Goal: Check status

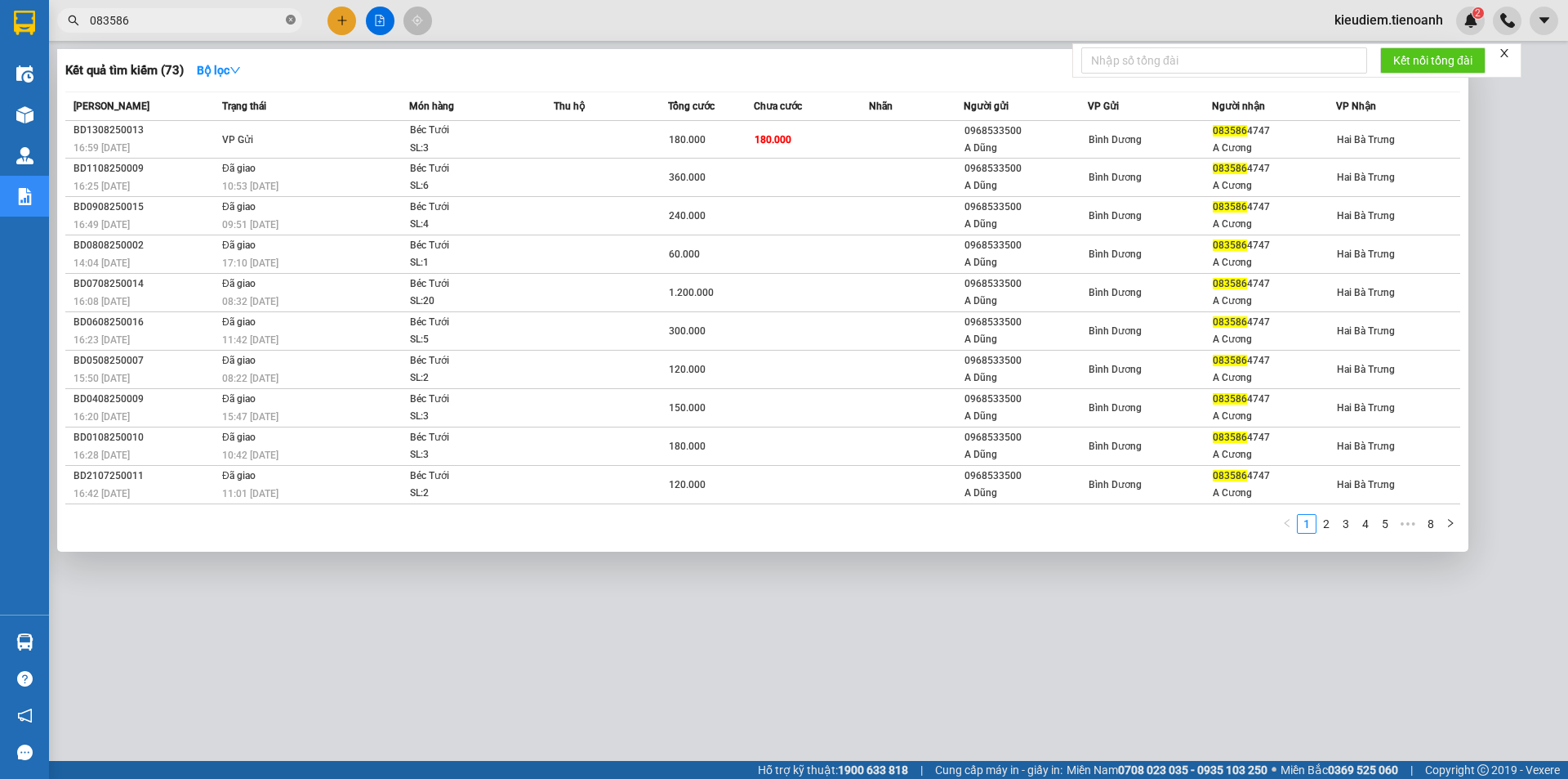
click at [290, 21] on icon "close-circle" at bounding box center [291, 19] width 10 height 10
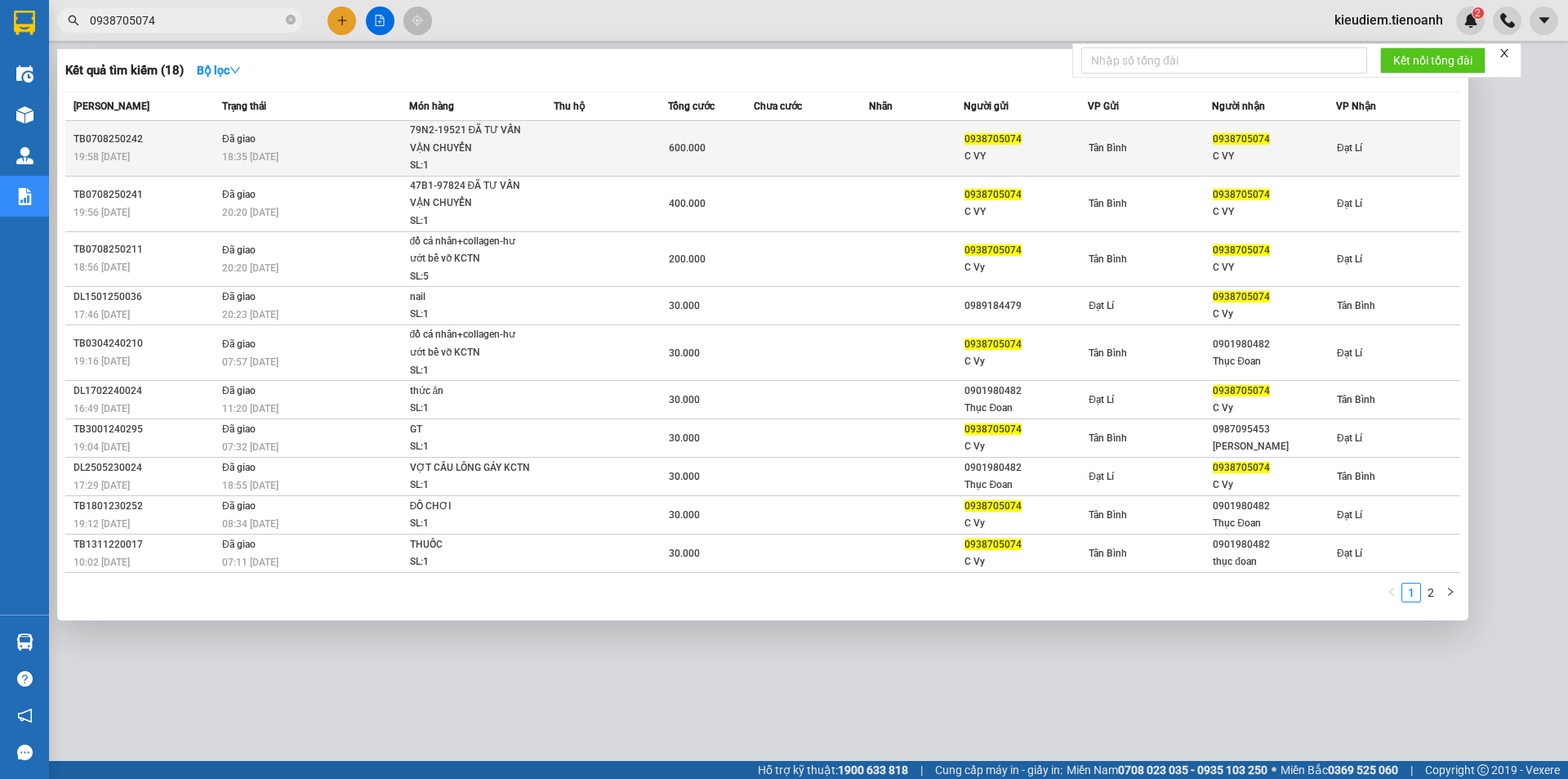
type input "0938705074"
click at [324, 138] on td "Đã giao 18:35 [DATE]" at bounding box center [313, 149] width 191 height 56
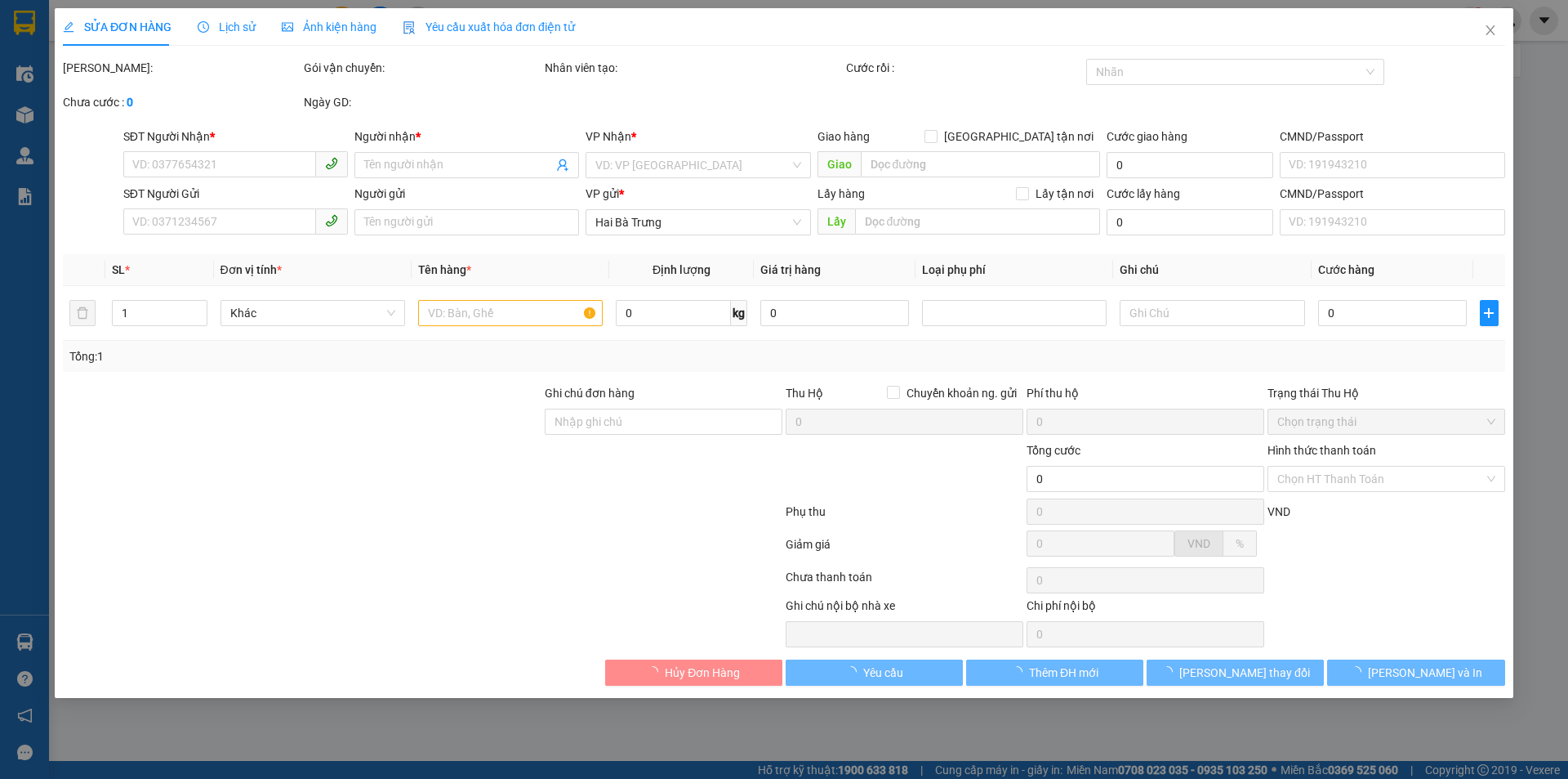
type input "0938705074"
type input "C VY"
type input "0938705074"
type input "C VY"
type input "06630002367"
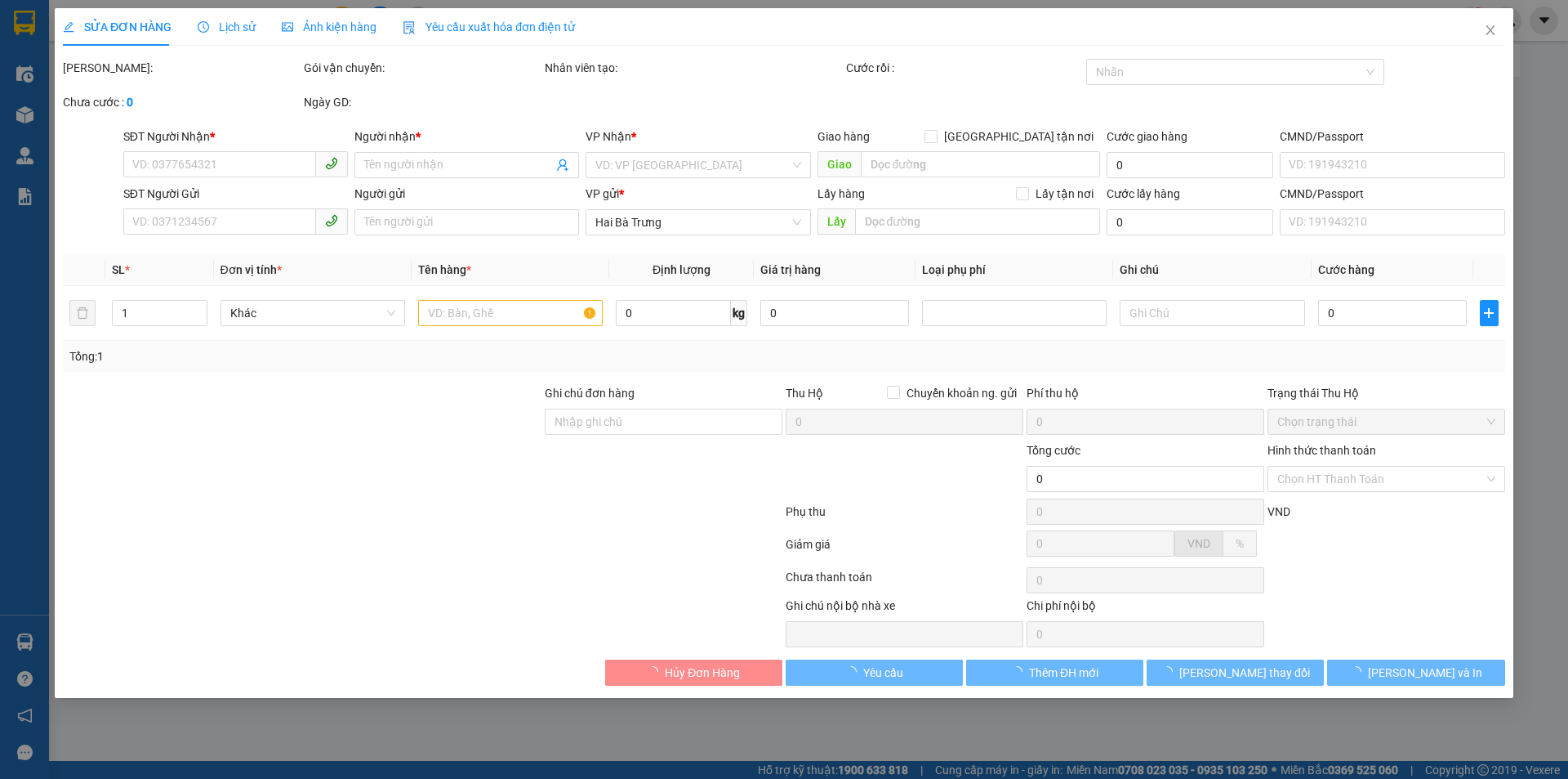
type input "600.000"
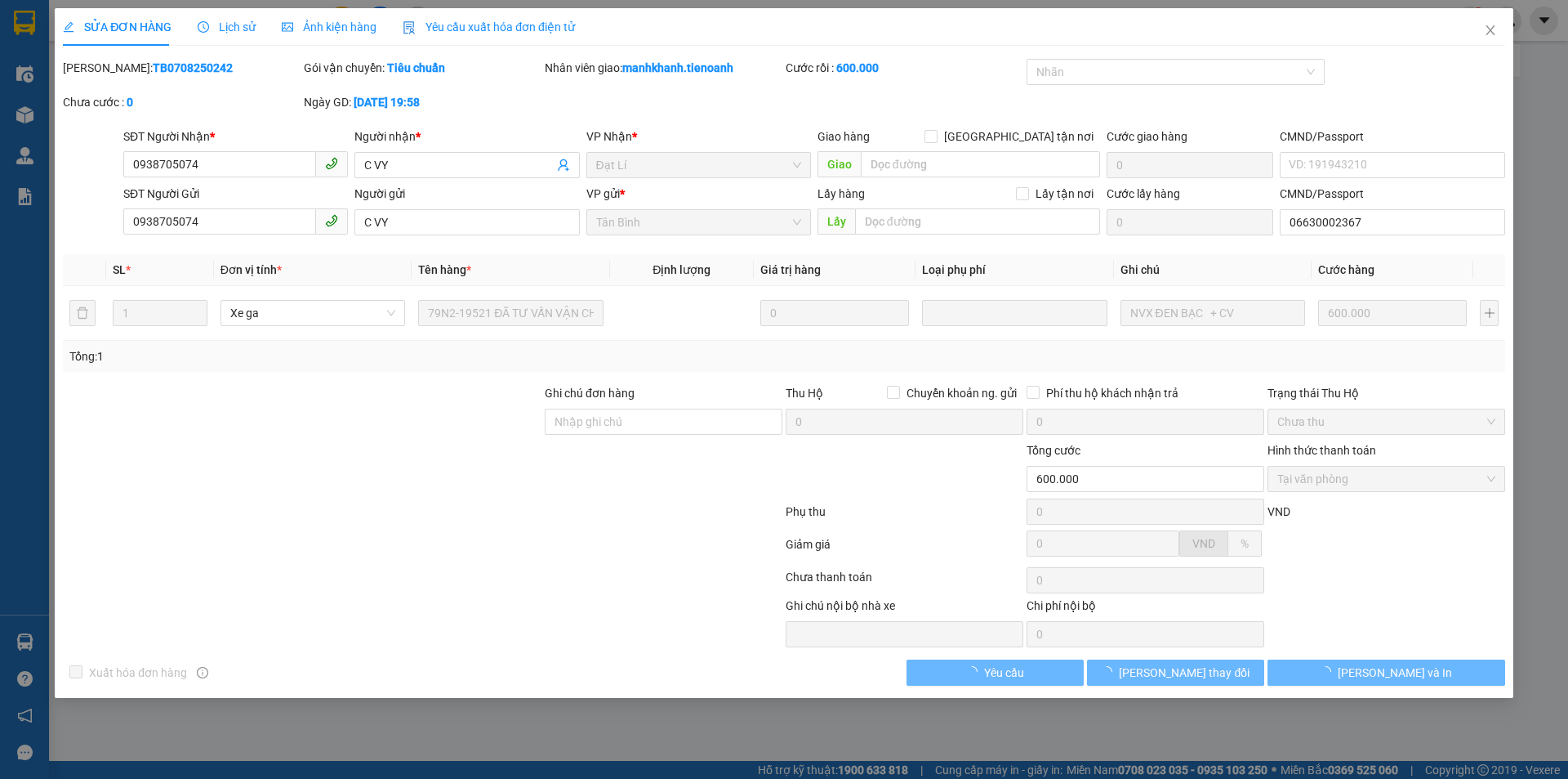
click at [220, 25] on span "Lịch sử" at bounding box center [227, 27] width 58 height 13
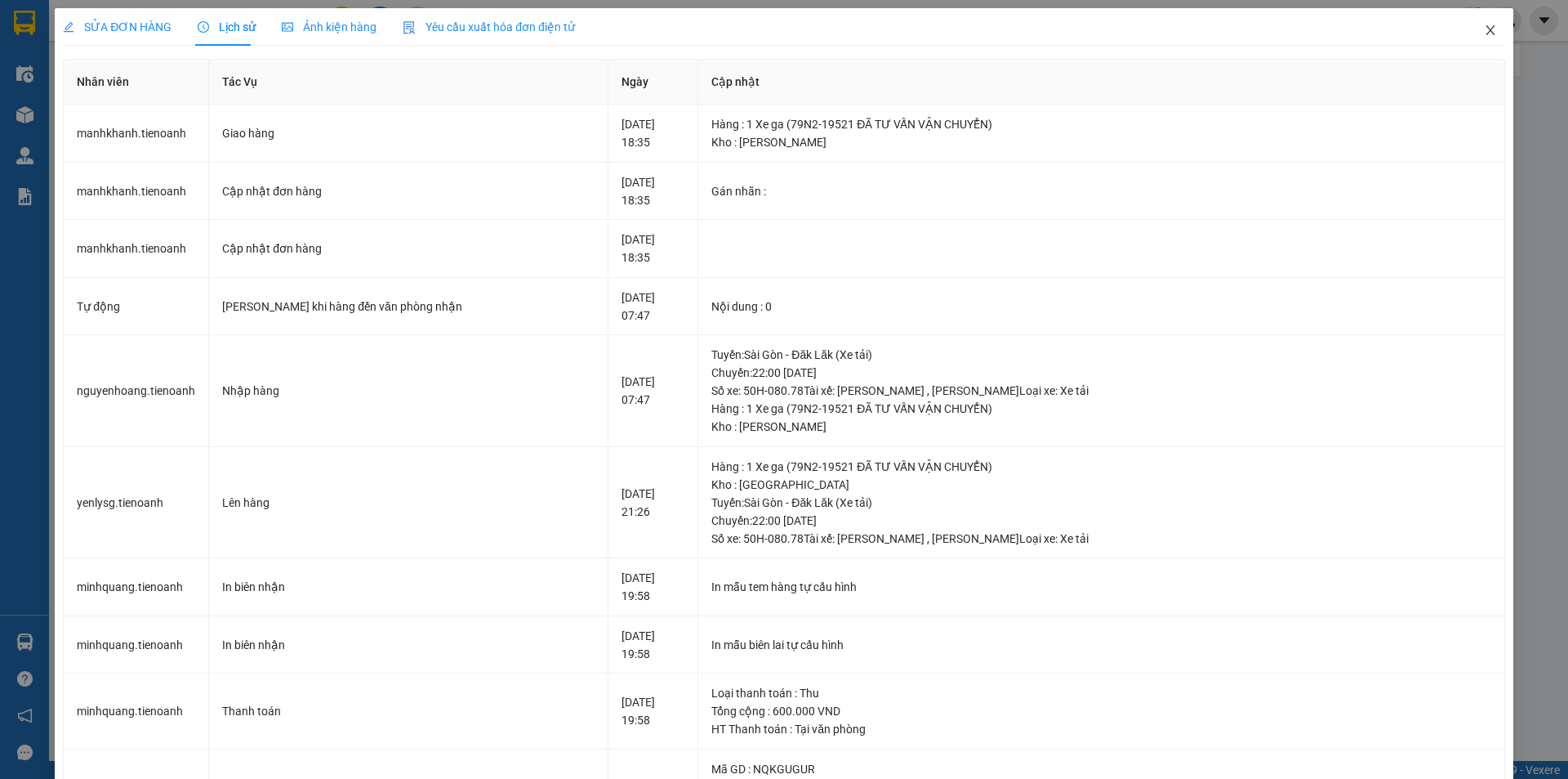
click at [1485, 36] on icon "close" at bounding box center [1489, 30] width 9 height 10
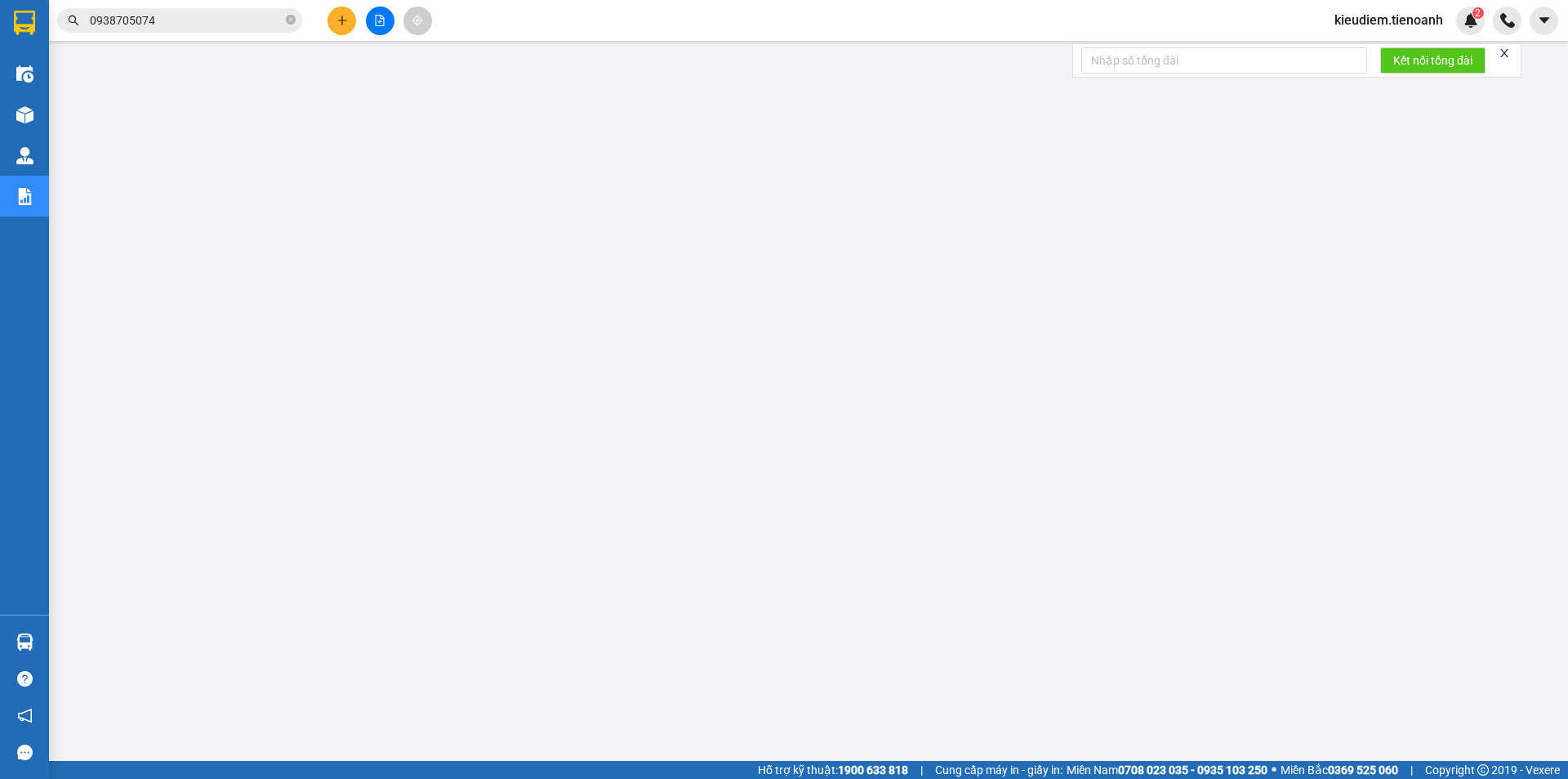
click at [212, 21] on input "0938705074" at bounding box center [186, 20] width 193 height 18
